Goal: Information Seeking & Learning: Learn about a topic

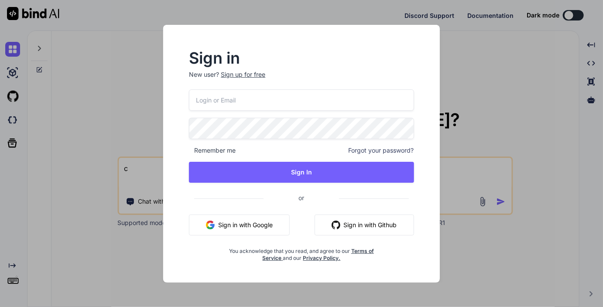
type textarea "ch"
type textarea "x"
type textarea "ch"
type textarea "x"
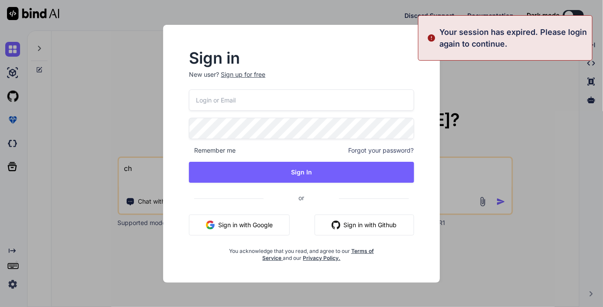
click at [12, 251] on div "Sign in New user? Sign up for free Remember me Forgot your password? Sign In or…" at bounding box center [301, 153] width 603 height 307
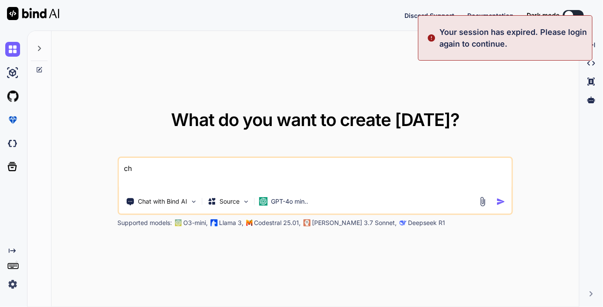
click at [13, 280] on img at bounding box center [12, 284] width 15 height 15
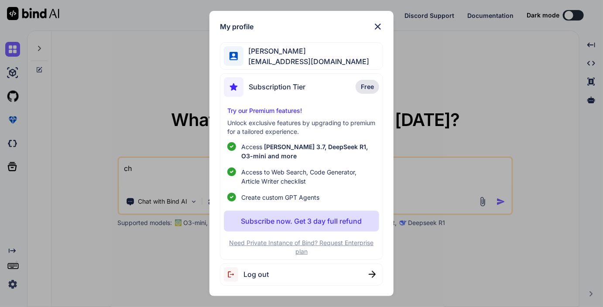
click at [158, 166] on div "My profile Selcuk Alan [EMAIL_ADDRESS][DOMAIN_NAME] Subscription Tier Free Try …" at bounding box center [301, 153] width 603 height 307
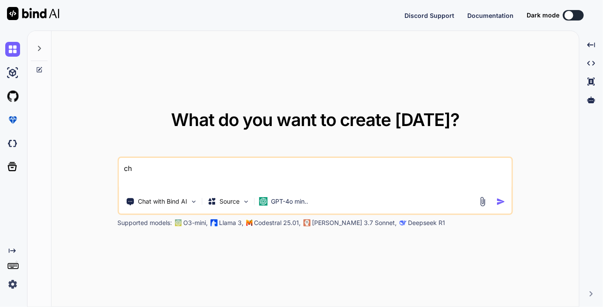
click at [160, 175] on textarea "ch" at bounding box center [315, 174] width 393 height 32
type textarea "ich"
type textarea "x"
type textarea "ich"
type textarea "x"
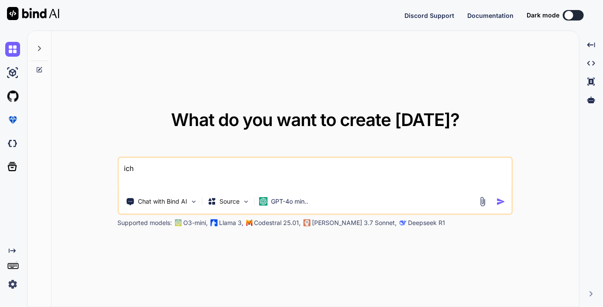
type textarea "ich h"
type textarea "x"
type textarea "ich ha"
type textarea "x"
type textarea "ich hab"
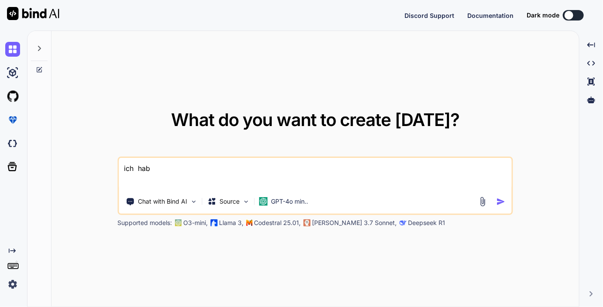
type textarea "x"
type textarea "ich habe"
type textarea "x"
type textarea "ich habe"
type textarea "x"
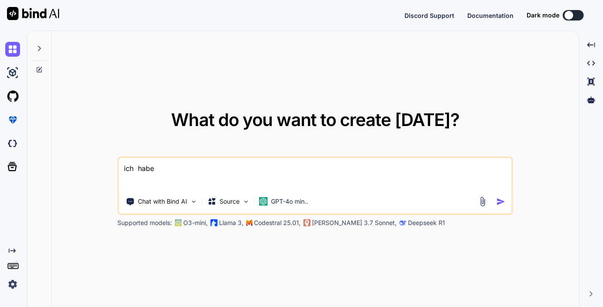
type textarea "ich habe e"
type textarea "x"
type textarea "ich habe en"
type textarea "x"
type textarea "ich habe ene"
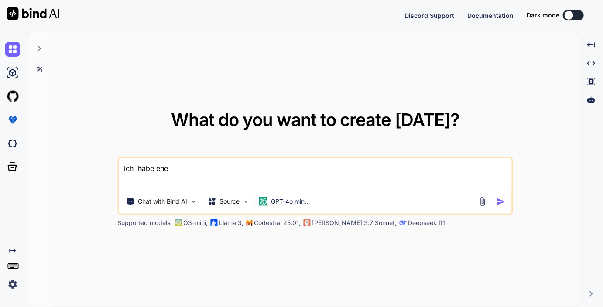
type textarea "x"
type textarea "ich habe ene"
type textarea "x"
type textarea "ich habe ene"
type textarea "x"
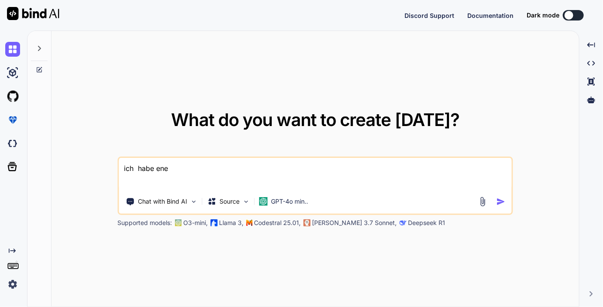
type textarea "ich habe en"
type textarea "x"
type textarea "ich habe e"
type textarea "x"
type textarea "ich habe ei"
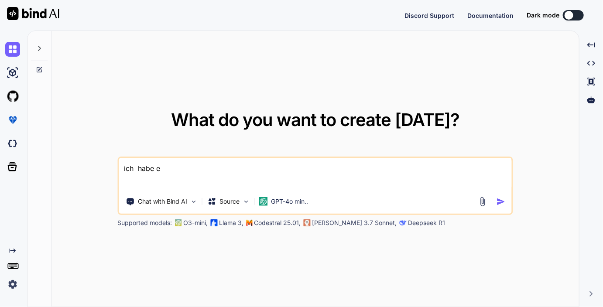
type textarea "x"
type textarea "ich habe ein"
type textarea "x"
type textarea "ich habe ein"
type textarea "x"
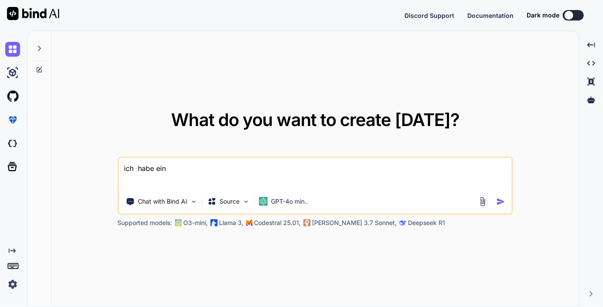
type textarea "ich habe ein p"
type textarea "x"
type textarea "ich habe ein ph"
type textarea "x"
type textarea "ich habe ein php"
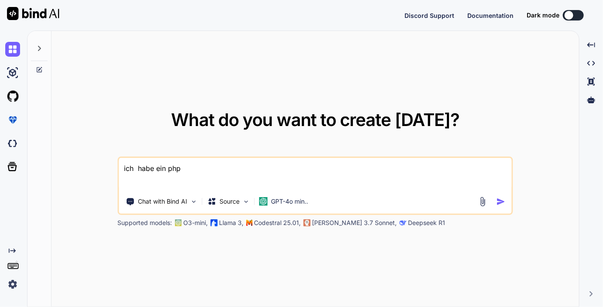
type textarea "x"
type textarea "ich habe ein php"
type textarea "x"
type textarea "ich habe ein php a"
type textarea "x"
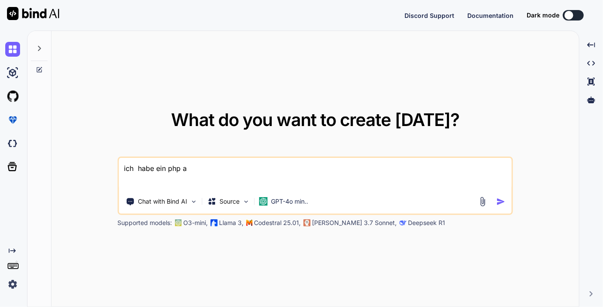
type textarea "ich habe ein php ar"
type textarea "x"
type textarea "ich habe ein php arr"
type textarea "x"
type textarea "ich habe ein php arra"
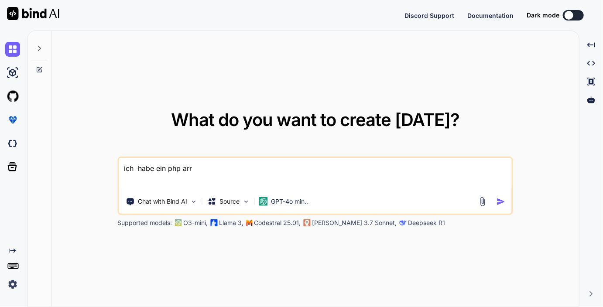
type textarea "x"
type textarea "ich habe ein php array"
type textarea "x"
type textarea "ich habe ein php array"
type textarea "x"
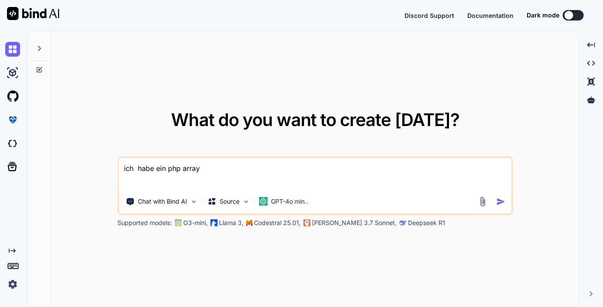
type textarea "ich habe ein php array m"
type textarea "x"
type textarea "ich habe ein php array mi"
type textarea "x"
type textarea "ich habe ein php array mit"
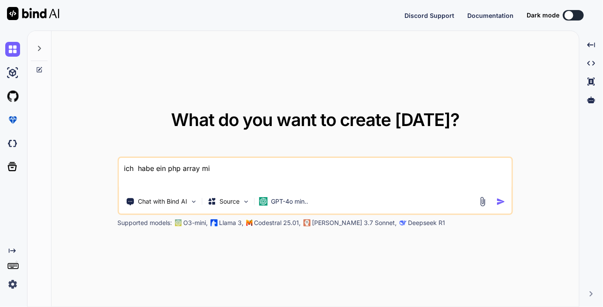
type textarea "x"
type textarea "ich habe ein php array mit"
type textarea "x"
type textarea "ich habe ein php array mit i"
type textarea "x"
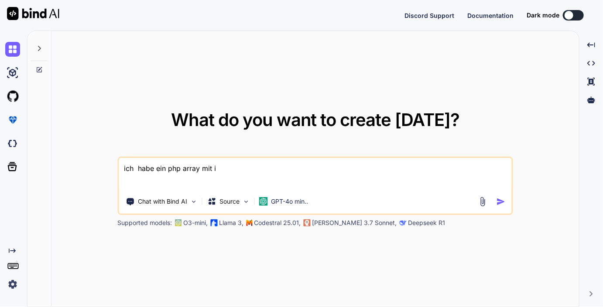
type textarea "ich habe ein php array mit in"
type textarea "x"
type textarea "ich habe ein php array mit ind"
type textarea "x"
type textarea "ich habe ein php array mit inde"
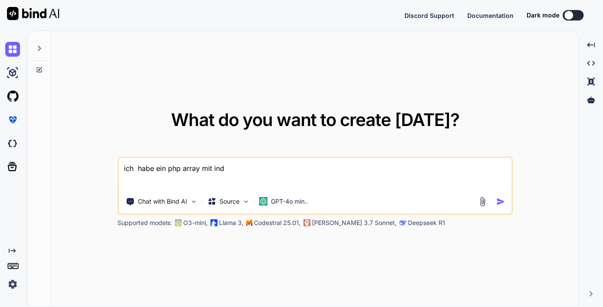
type textarea "x"
type textarea "ich habe ein php array mit index"
type textarea "x"
type textarea "ich habe ein php array mit indexe"
type textarea "x"
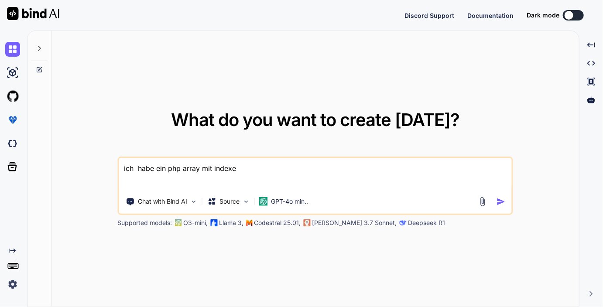
type textarea "ich habe ein php array mit indexe"
type textarea "x"
type textarea "ich habe ein php array mit indexe ("
type textarea "x"
type textarea "ich habe ein php array mit indexe"
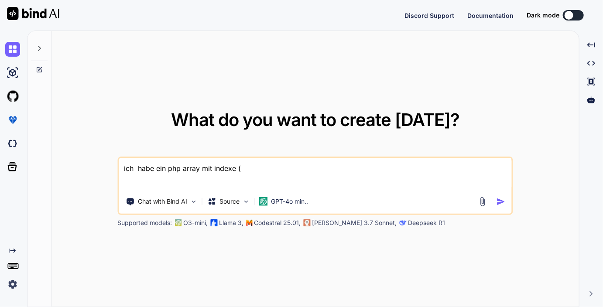
type textarea "x"
type textarea "ich habe ein php array mit indexe U"
type textarea "x"
type textarea "ich habe ein php array mit indexe U""
type textarea "x"
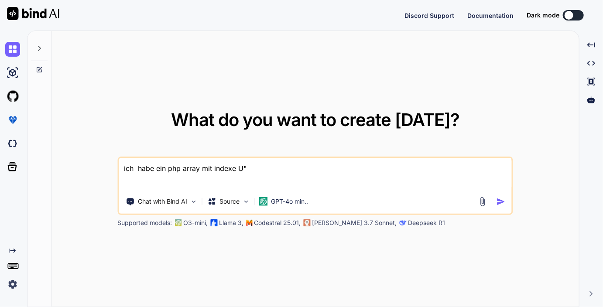
type textarea "ich habe ein php array mit indexe U"
type textarea "x"
type textarea "ich habe ein php array mit indexe"
type textarea "x"
type textarea "ich habe ein php array mit indexe ("
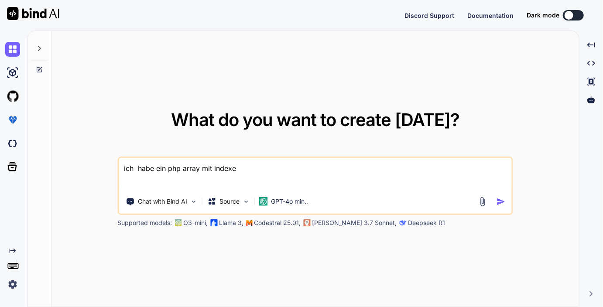
type textarea "x"
type textarea "ich habe ein php array mit indexe (""
type textarea "x"
type textarea "ich habe ein php array mit indexe ("u"
type textarea "x"
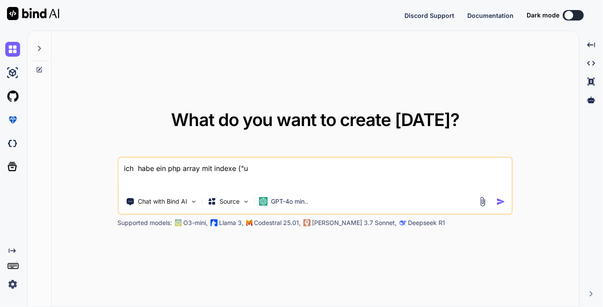
type textarea "ich habe ein php array mit indexe ("ur"
type textarea "x"
type textarea "ich habe ein php array mit indexe ("url"
type textarea "x"
type textarea "ich habe ein php array mit indexe ("url""
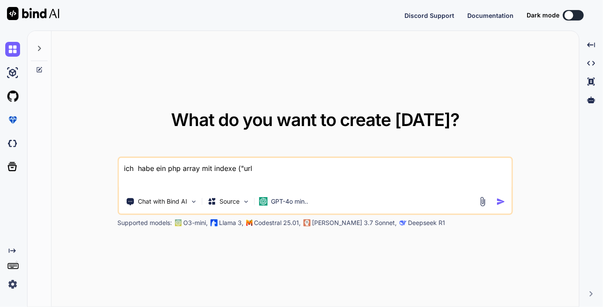
type textarea "x"
type textarea "ich habe ein php array mit indexe ("url"
type textarea "x"
type textarea "ich habe ein php array mit indexe ("url/"
type textarea "x"
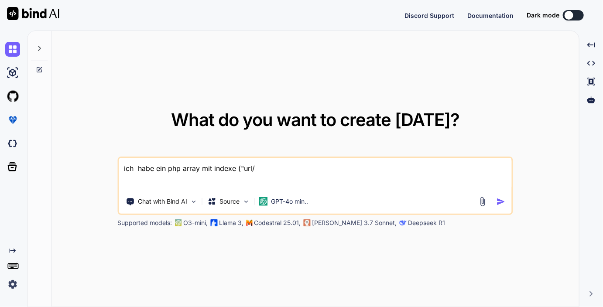
type textarea "ich habe ein php array mit indexe ("url/""
type textarea "x"
type textarea "ich habe ein php array mit indexe ("url/","
type textarea "x"
type textarea "ich habe ein php array mit indexe ("url/","
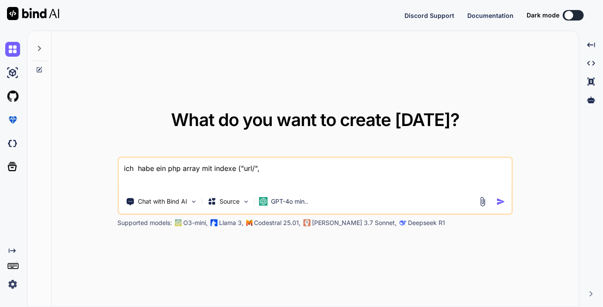
type textarea "x"
type textarea "ich habe ein php array mit indexe ("url/", ""
type textarea "x"
type textarea "ich habe ein php array mit indexe ("url/", "u"
type textarea "x"
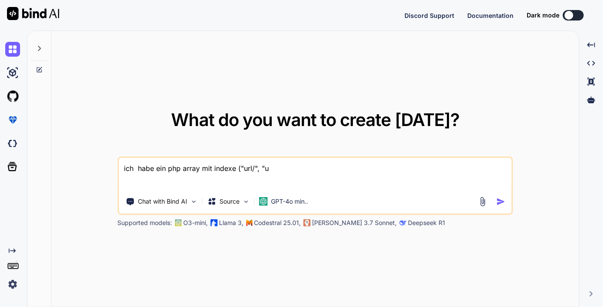
type textarea "ich habe ein php array mit indexe ("url/u", "u"
type textarea "x"
type textarea "ich habe ein php array mit indexe ("url/ur", "u"
type textarea "x"
type textarea "ich habe ein php array mit indexe ("url/ur1", "u"
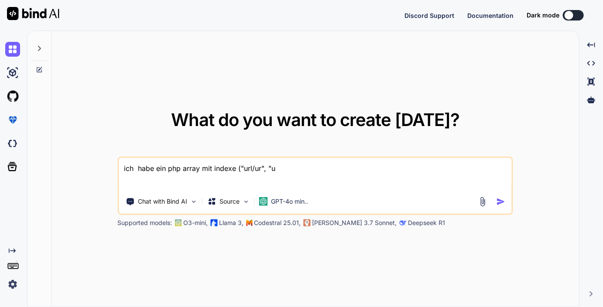
type textarea "x"
type textarea "ich habe ein php array mit indexe ("url/ur", "u"
type textarea "x"
type textarea "ich habe ein php array mit indexe ("url/u", "u"
type textarea "x"
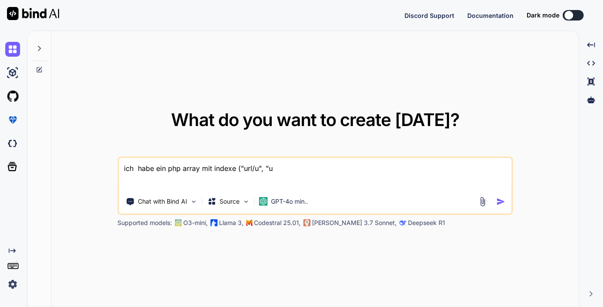
type textarea "ich habe ein php array mit indexe ("url/", "u"
type textarea "x"
type textarea "ich habe ein php array mit indexe ("url/s", "u"
type textarea "x"
type textarea "ich habe ein php array mit indexe ("url/su", "u"
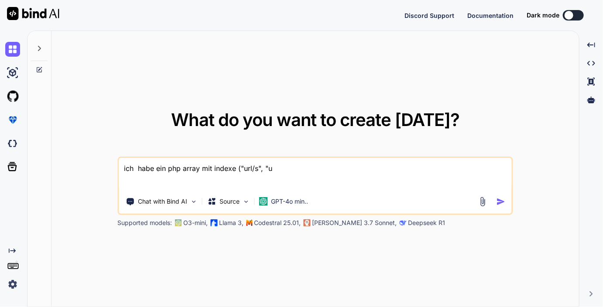
type textarea "x"
type textarea "ich habe ein php array mit indexe ("url/sub", "u"
type textarea "x"
type textarea "ich habe ein php array mit indexe ("url/subu", "u"
type textarea "x"
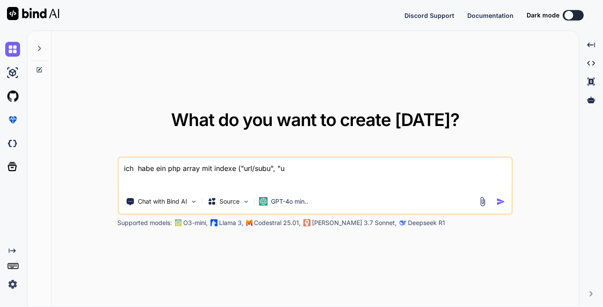
type textarea "ich habe ein php array mit indexe ("url/subur", "u"
type textarea "x"
type textarea "ich habe ein php array mit indexe ("url/suburl", "u"
type textarea "x"
type textarea "ich habe ein php array mit indexe ("url/suburl", "ur"
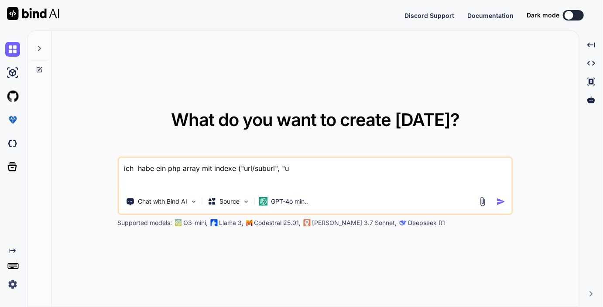
type textarea "x"
type textarea "ich habe ein php array mit indexe ("url/suburl", "url"
type textarea "x"
type textarea "ich habe ein php array mit indexe ("url/suburl", "url""
type textarea "x"
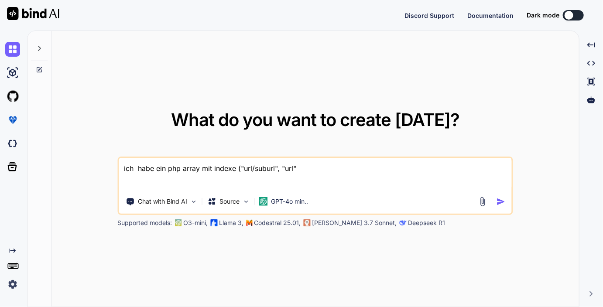
type textarea "ich habe ein php array mit indexe ("url/suburl", "url","
type textarea "x"
type textarea "ich habe ein php array mit indexe ("url/suburl", "url","
type textarea "x"
type textarea "ich habe ein php array mit indexe ("url/suburl", "url", ""
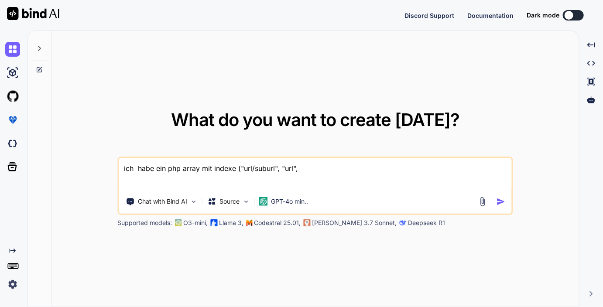
type textarea "x"
type textarea "ich habe ein php array mit indexe ("url/suburl", "url", "u"
type textarea "x"
type textarea "ich habe ein php array mit indexe ("url/suburl", "url", "ur"
type textarea "x"
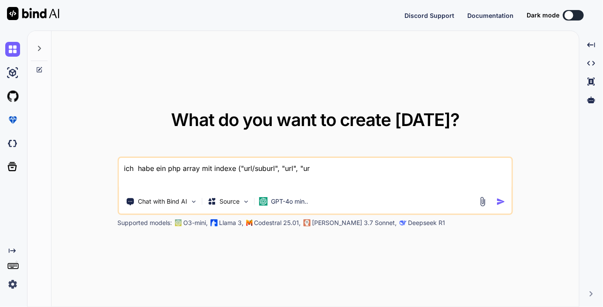
type textarea "ich habe ein php array mit indexe ("url/suburl", "url", "url"
type textarea "x"
type textarea "ich habe ein php array mit indexe ("url/suburl", "url", "url/"
type textarea "x"
type textarea "ich habe ein php array mit indexe ("url/suburl", "url", "url/s"
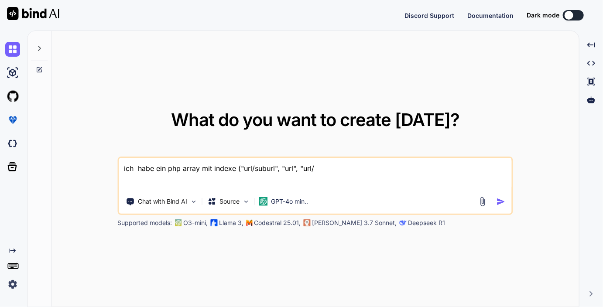
type textarea "x"
type textarea "ich habe ein php array mit indexe ("url/suburl", "url", "url/su"
type textarea "x"
type textarea "ich habe ein php array mit indexe ("url/suburl", "url", "url/sub"
type textarea "x"
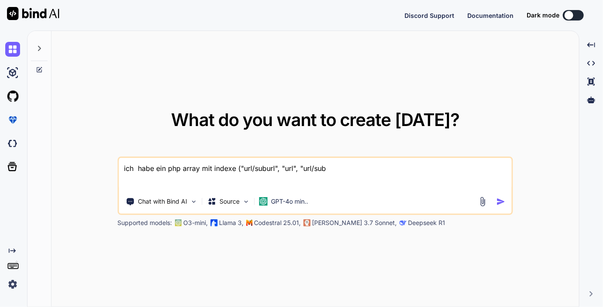
type textarea "ich habe ein php array mit indexe ("url/suburl", "url", "url/subu"
type textarea "x"
type textarea "ich habe ein php array mit indexe ("url/suburl", "url", "url/subur"
type textarea "x"
type textarea "ich habe ein php array mit indexe ("url/suburl", "url", "url/suburl"
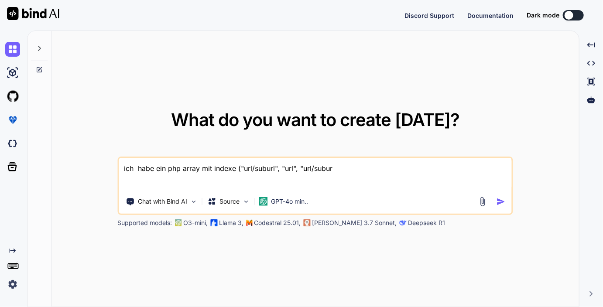
type textarea "x"
type textarea "ich habe ein php array mit indexe ("url/suburl", "url", "url/suburl/"
type textarea "x"
type textarea "ich habe ein php array mit indexe ("url/suburl", "url", "url/suburl"
type textarea "x"
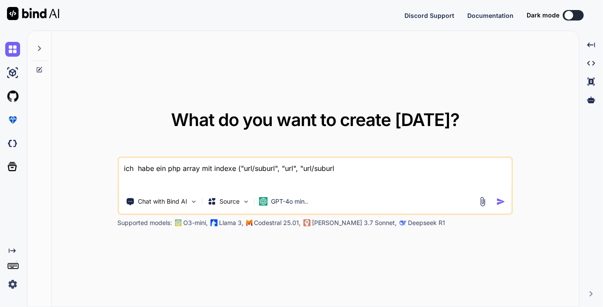
type textarea "ich habe ein php array mit indexe ("url/suburl", "url", "url/suburl2"
type textarea "x"
type textarea "ich habe ein php array mit indexe ("url/suburl", "url", "url/suburl2/"
type textarea "x"
type textarea "ich habe ein php array mit indexe ("url/suburl", "url/", "url/suburl2/"
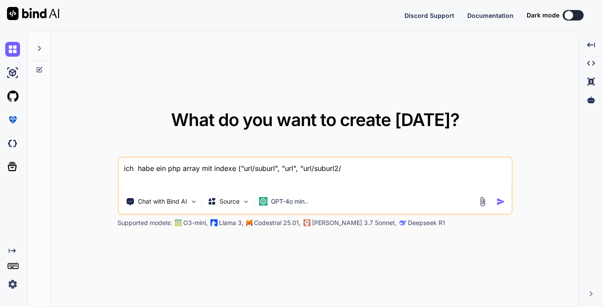
type textarea "x"
type textarea "ich habe ein php array mit indexe ("url/suburl", "url/", "url/suburl2/)"
type textarea "x"
type textarea "ich habe ein php array mit indexe ("url/suburl", "url/", "url/suburl2/)"
type textarea "x"
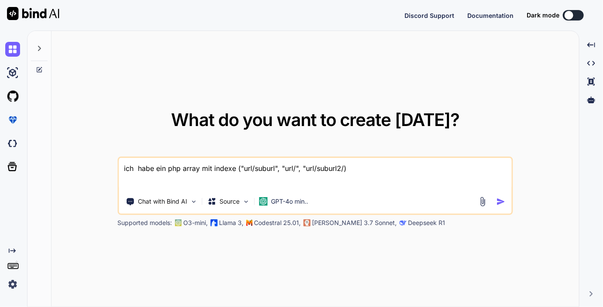
click at [240, 168] on textarea "ich habe ein php array mit indexe ("url/suburl", "url/", "url/suburl2/)" at bounding box center [315, 174] width 393 height 32
type textarea "ich habe ein php array mit indexe "url/suburl", "url/", "url/suburl2/)"
type textarea "x"
type textarea "ich habe ein php array mit indexe ]"url/suburl", "url/", "url/suburl2/)"
type textarea "x"
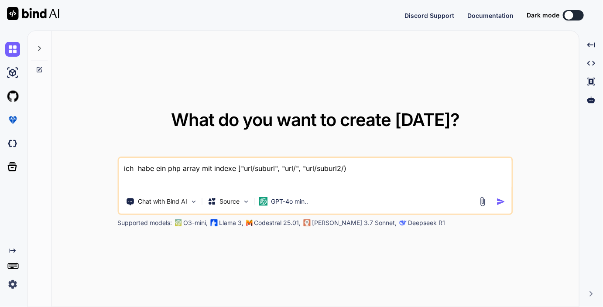
type textarea "ich habe ein php array mit indexe "url/suburl", "url/", "url/suburl2/)"
type textarea "x"
type textarea "ich habe ein php array mit indexe ]"url/suburl", "url/", "url/suburl2/)"
type textarea "x"
type textarea "ich habe ein php array mit indexe "url/suburl", "url/", "url/suburl2/)"
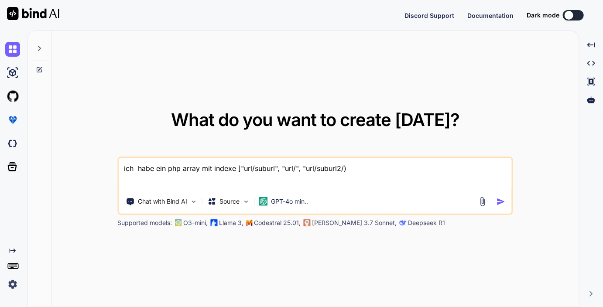
type textarea "x"
type textarea "ich habe ein php array mit indexe ["url/suburl", "url/", "url/suburl2/)"
type textarea "x"
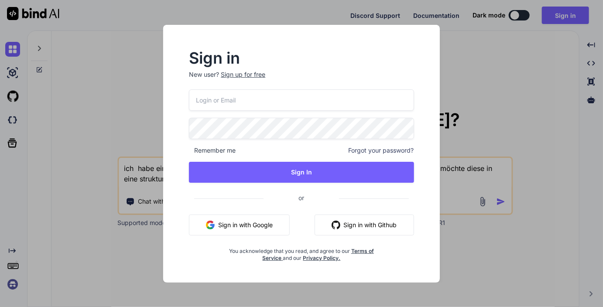
click at [290, 96] on input "email" at bounding box center [301, 99] width 225 height 21
click at [278, 106] on input "[EMAIL_ADDRESS][DOMAIN_NAME]" at bounding box center [301, 99] width 225 height 21
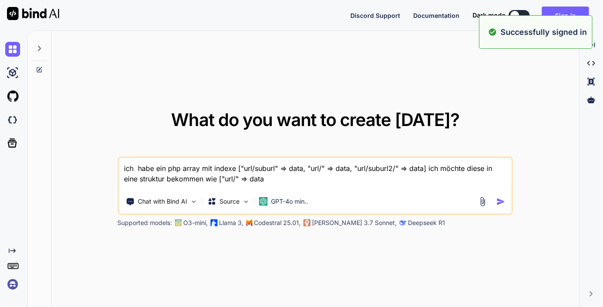
click at [284, 186] on textarea "ich habe ein php array mit indexe ["url/suburl" => data, "url/" => data, "url/s…" at bounding box center [315, 174] width 393 height 32
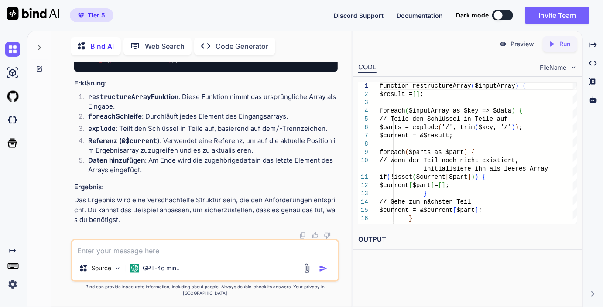
scroll to position [304, 0]
click at [477, 124] on div "function restructureArray ( $inputArray ) { $result = [ ] ; foreach ( $inputArr…" at bounding box center [479, 231] width 198 height 299
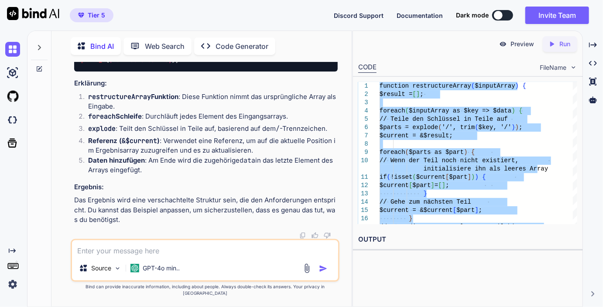
click at [151, 256] on textarea at bounding box center [205, 248] width 266 height 16
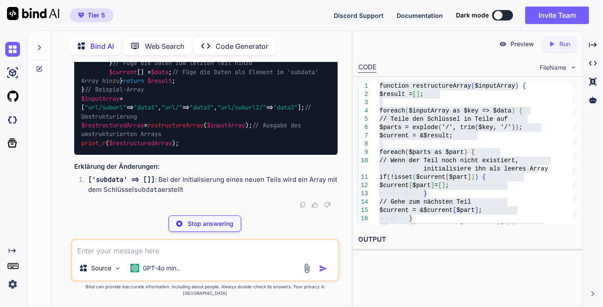
scroll to position [985, 0]
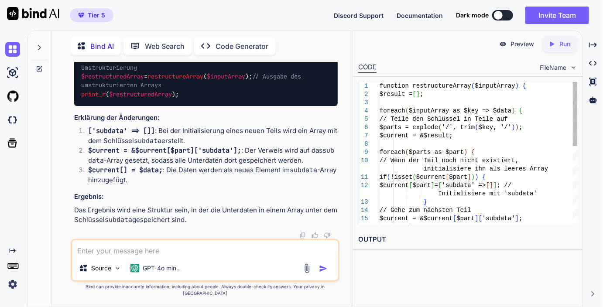
click at [459, 151] on div "function restructureArray ( $inputArray ) { $result = [ ] ; foreach ( $inputArr…" at bounding box center [479, 239] width 198 height 315
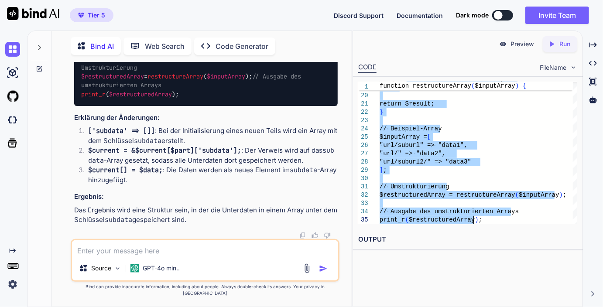
click at [133, 253] on textarea at bounding box center [205, 248] width 266 height 16
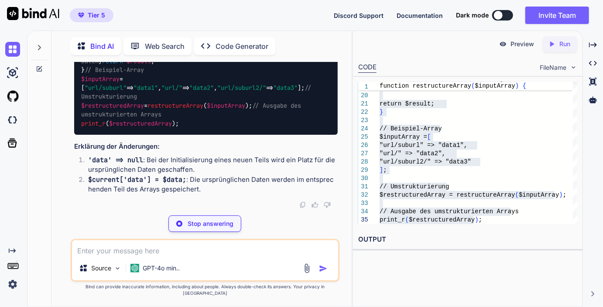
scroll to position [1597, 0]
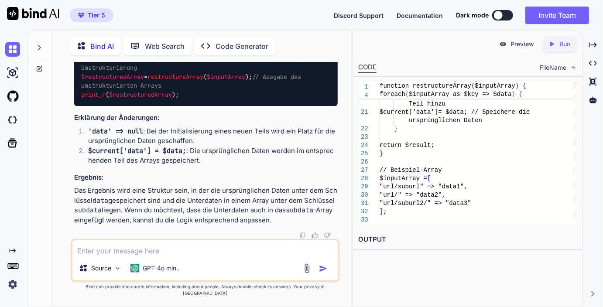
click at [113, 254] on textarea at bounding box center [205, 248] width 266 height 16
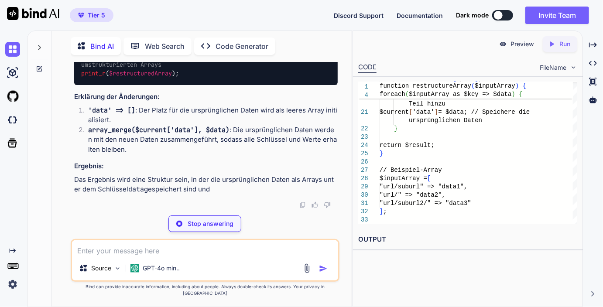
scroll to position [2192, 0]
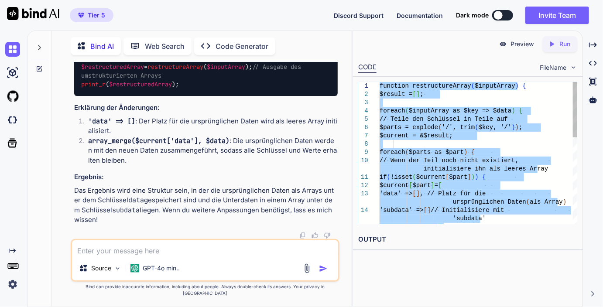
drag, startPoint x: 413, startPoint y: 201, endPoint x: 364, endPoint y: 49, distance: 159.7
click at [380, 82] on div "] ; 'subdata' 'data' => [ ] , // Platz für die ursprünglichen Daten ( als Array…" at bounding box center [479, 264] width 198 height 365
click at [195, 253] on textarea at bounding box center [205, 248] width 266 height 16
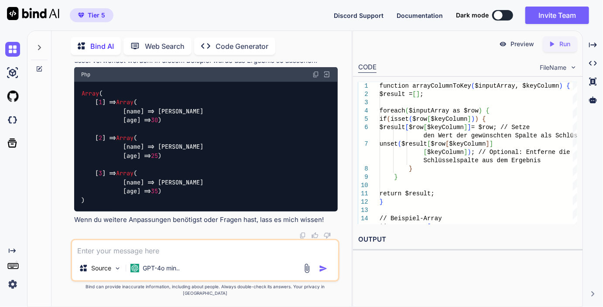
scroll to position [3037, 0]
click at [136, 256] on textarea at bounding box center [205, 248] width 266 height 16
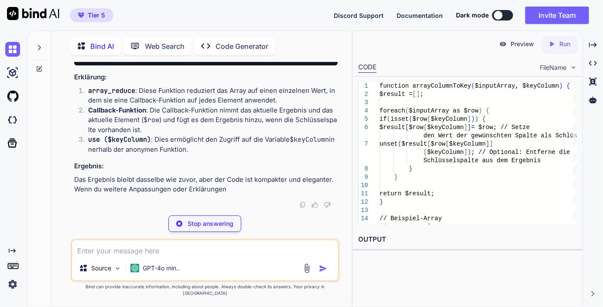
scroll to position [3282, 0]
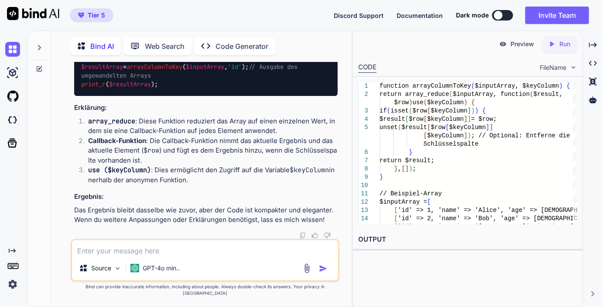
drag, startPoint x: 82, startPoint y: 111, endPoint x: 123, endPoint y: 199, distance: 97.4
click at [123, 96] on div "function arrayColumnToKey ( $inputArray , $keyColumn ) { return array_reduce ( …" at bounding box center [206, 18] width 264 height 156
copy code "function arrayColumnToKey ( $inputArray , $keyColumn ) { return array_reduce ( …"
